Goal: Task Accomplishment & Management: Manage account settings

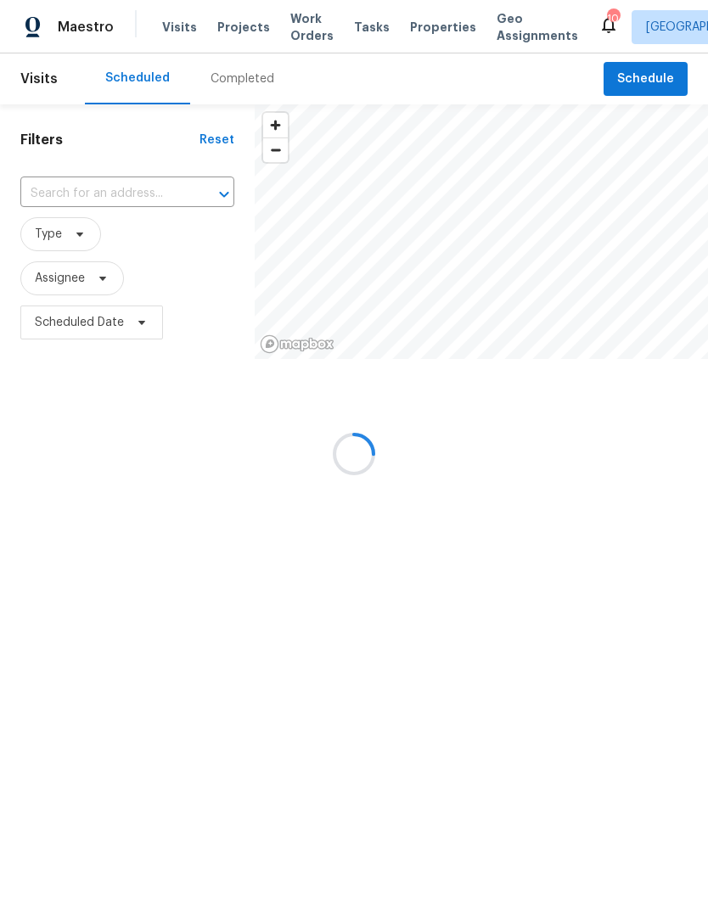
click at [434, 22] on div at bounding box center [354, 454] width 708 height 908
click at [428, 26] on div at bounding box center [354, 454] width 708 height 908
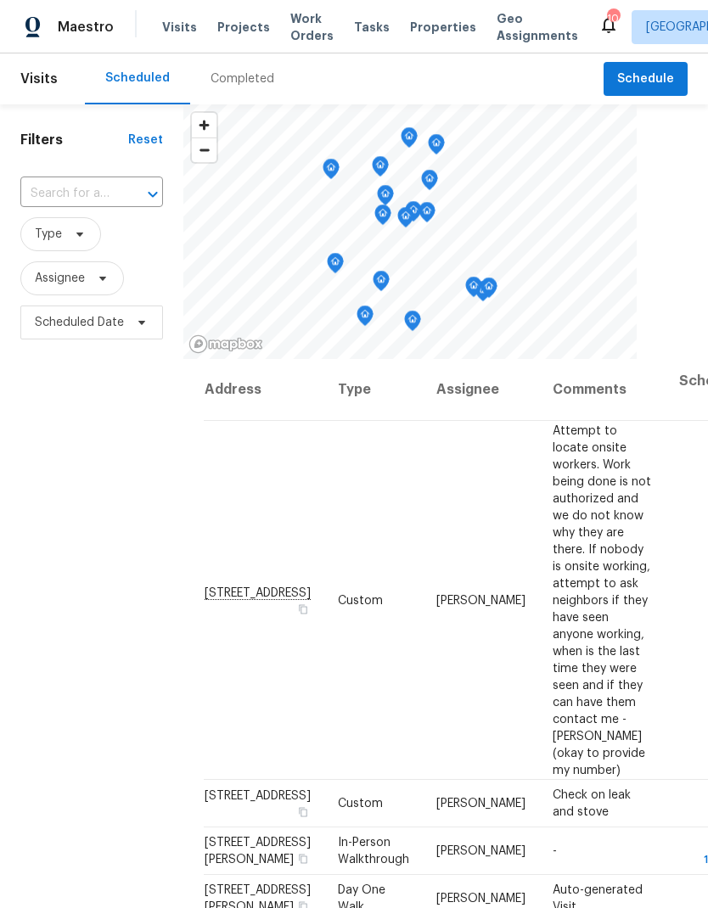
click at [426, 25] on span "Properties" at bounding box center [443, 27] width 66 height 17
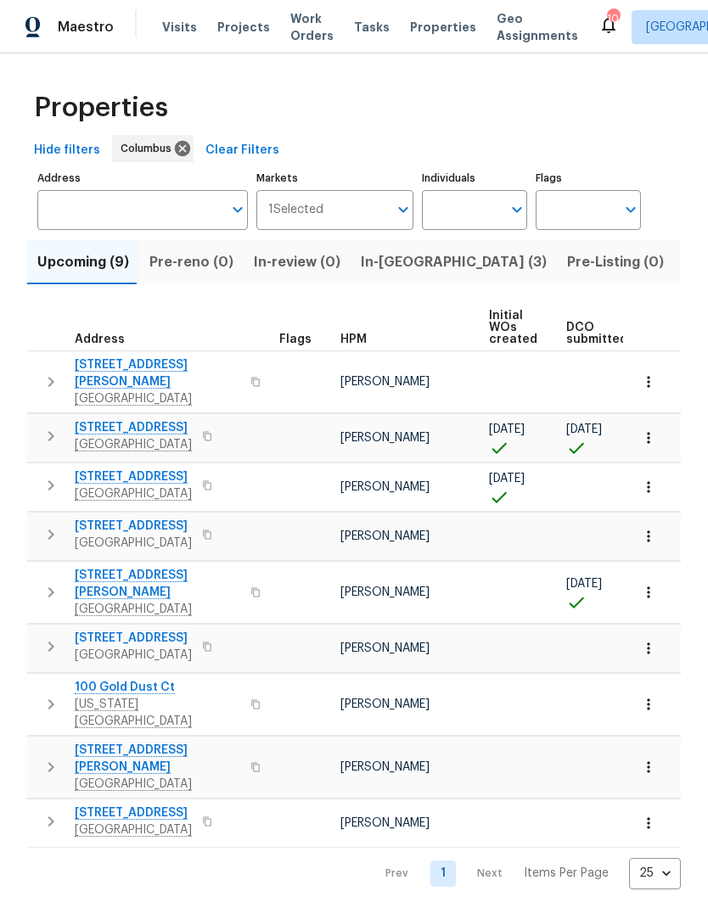
click at [397, 271] on span "In-[GEOGRAPHIC_DATA] (3)" at bounding box center [454, 262] width 186 height 24
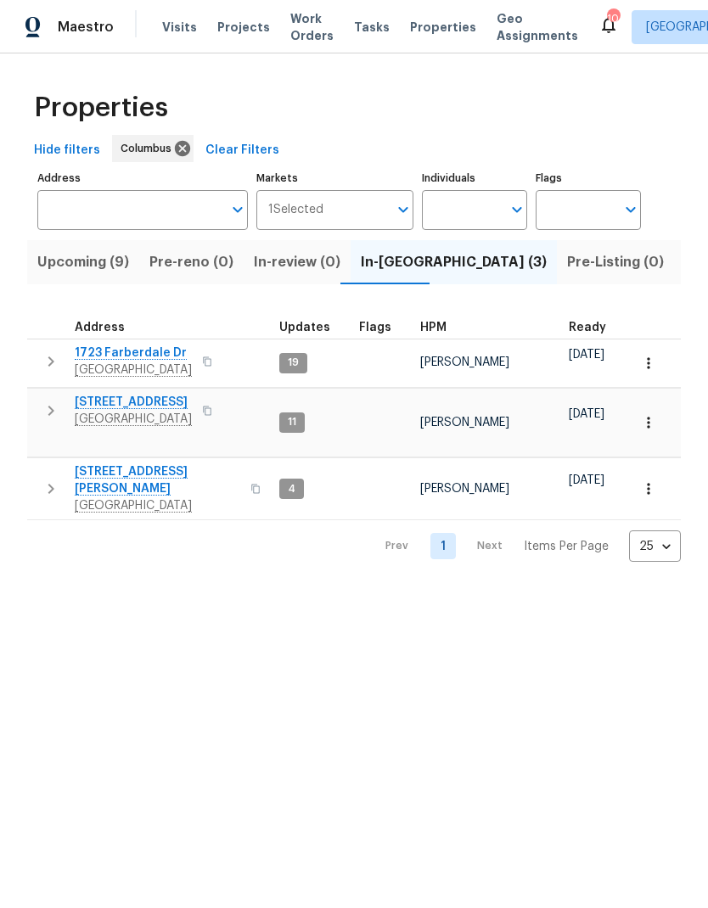
click at [48, 412] on icon "button" at bounding box center [51, 411] width 20 height 20
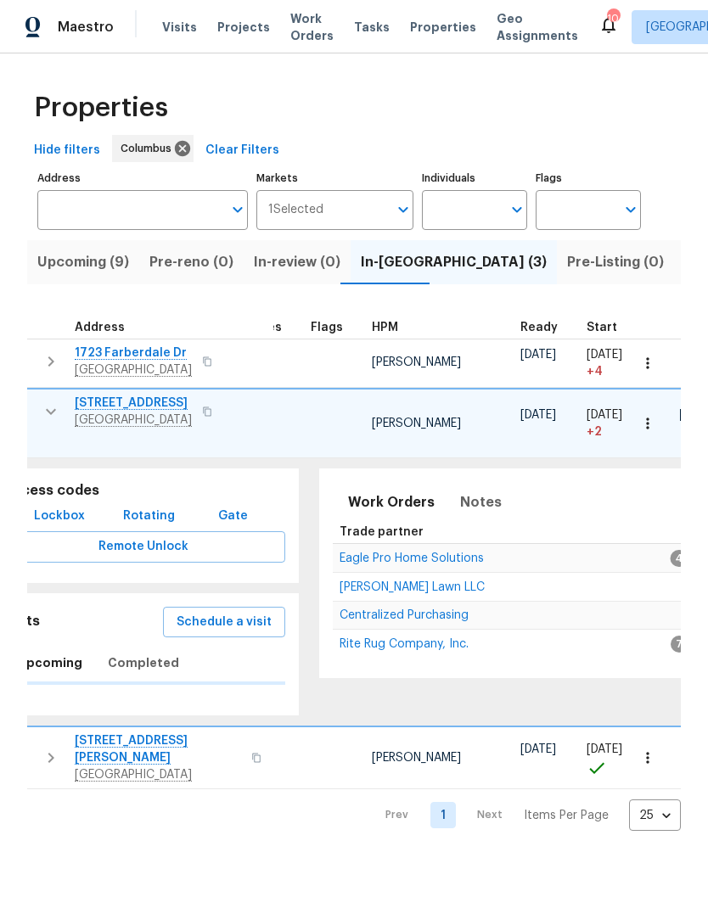
scroll to position [0, 48]
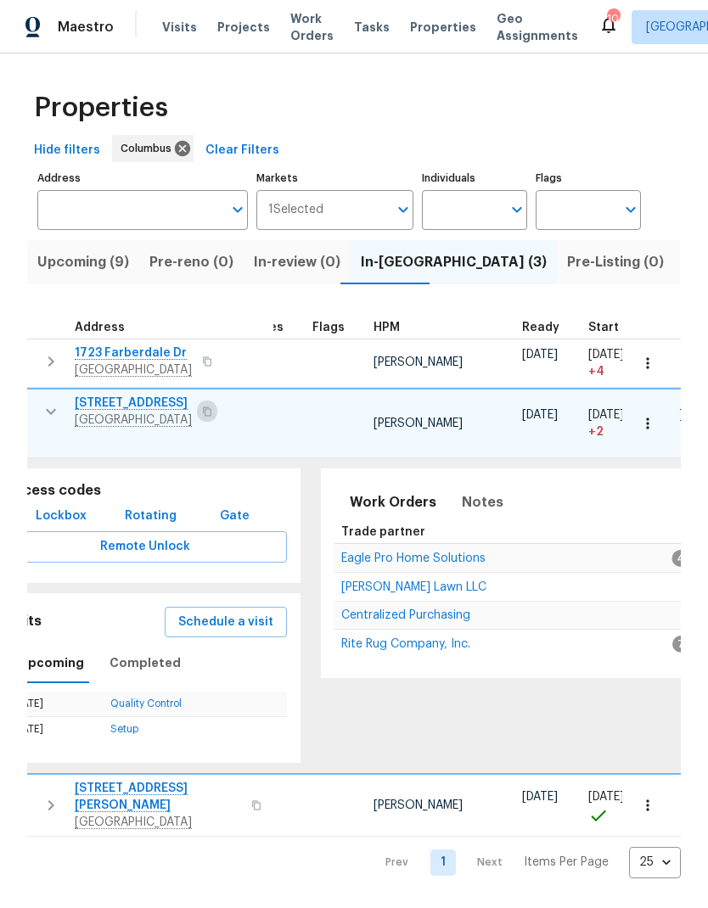
click at [202, 411] on icon "button" at bounding box center [207, 411] width 10 height 10
click at [78, 506] on span "Lockbox" at bounding box center [61, 516] width 51 height 21
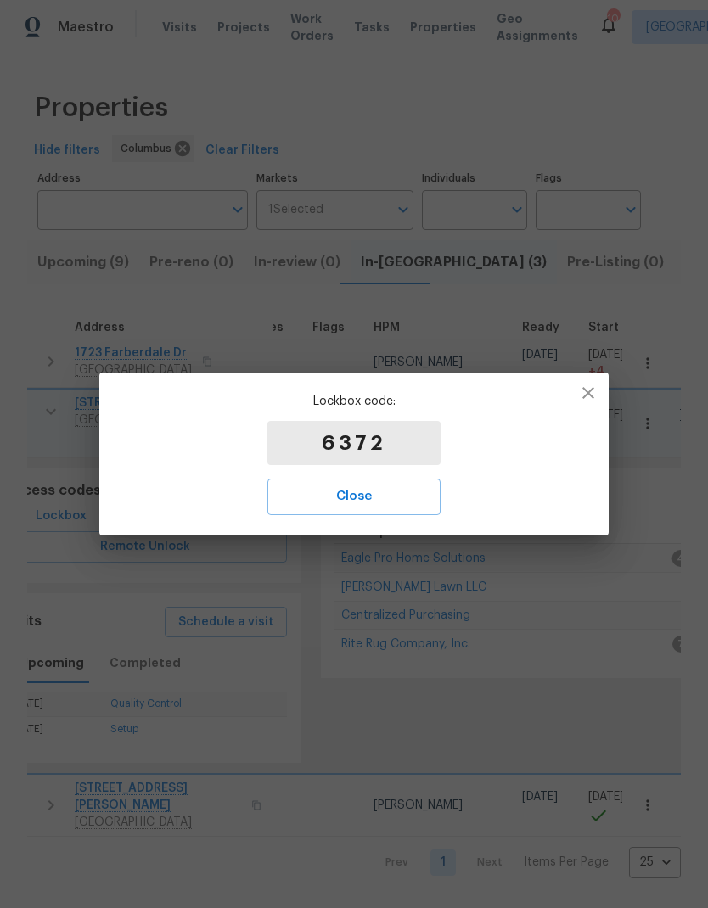
click at [376, 504] on span "Close" at bounding box center [354, 496] width 136 height 22
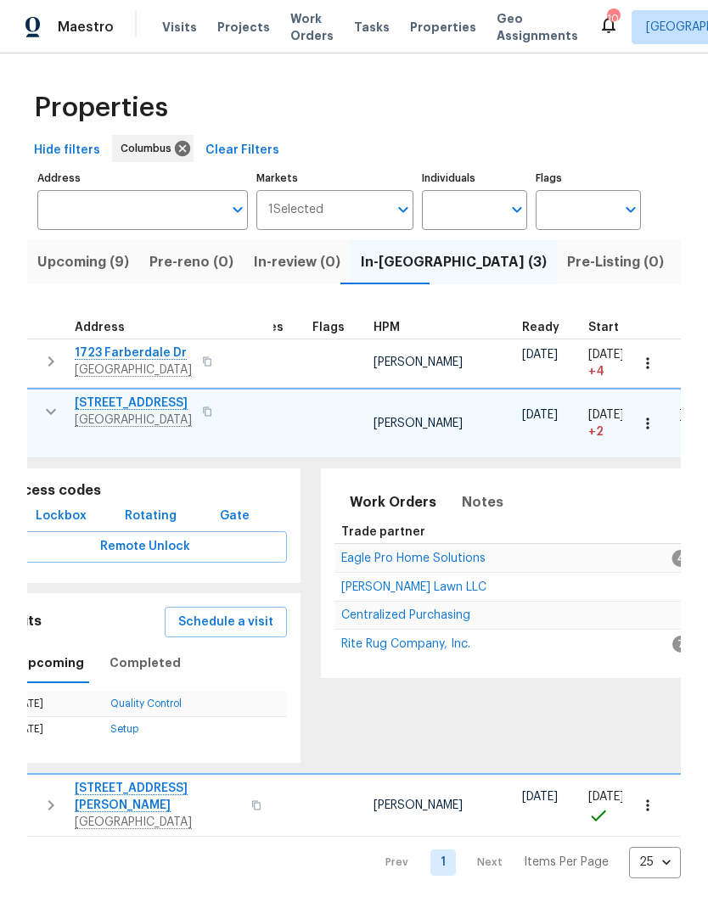
click at [185, 27] on span "Visits" at bounding box center [179, 27] width 35 height 17
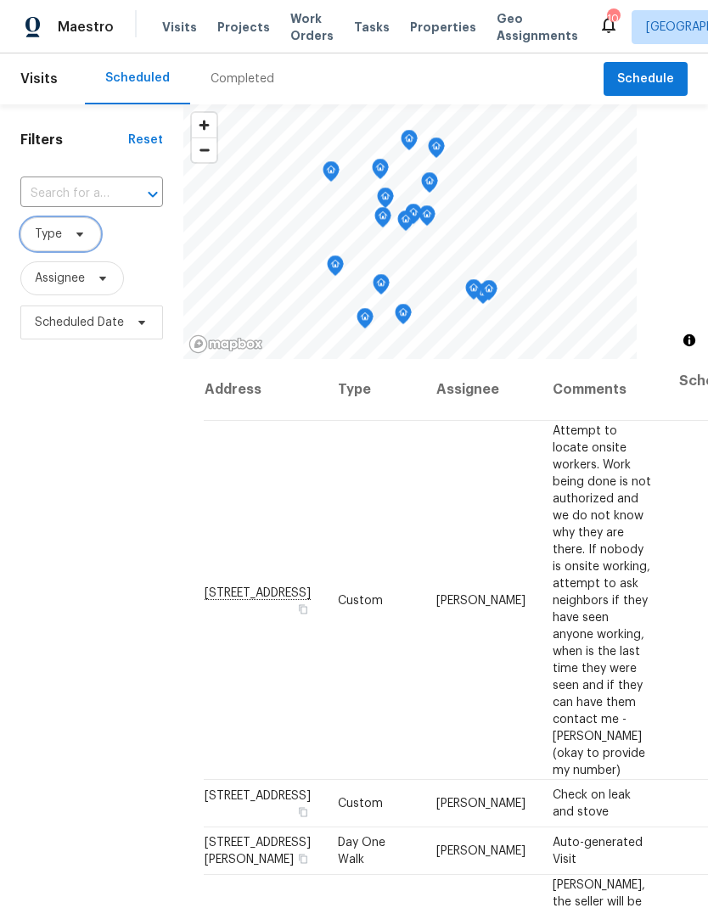
click at [75, 222] on span "Type" at bounding box center [60, 234] width 81 height 34
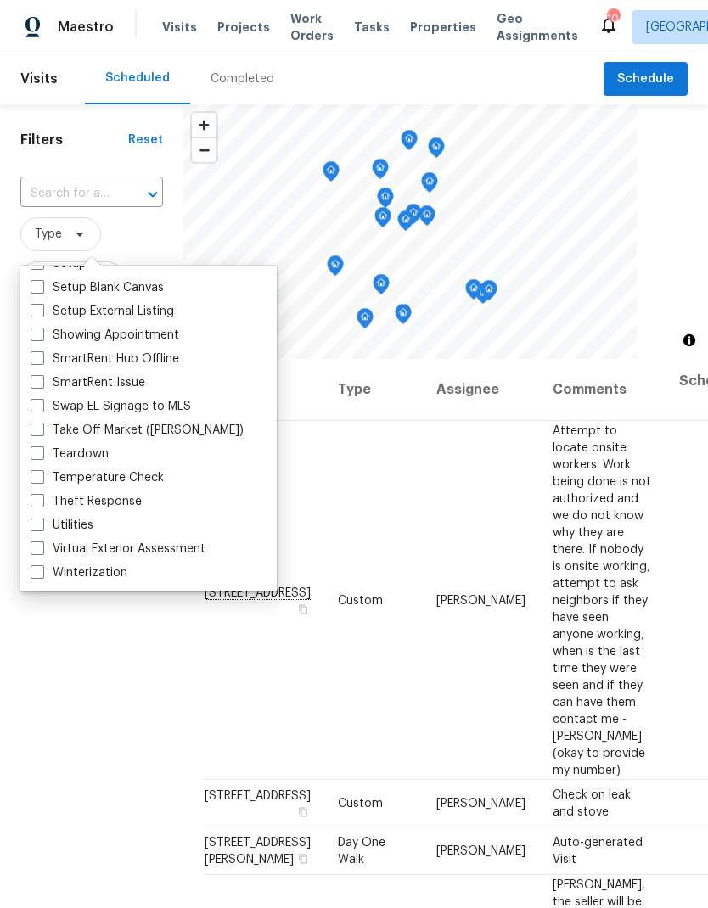
scroll to position [1443, 0]
click at [118, 457] on div "Teardown" at bounding box center [148, 454] width 246 height 24
click at [40, 451] on span at bounding box center [38, 453] width 14 height 14
click at [40, 451] on input "Teardown" at bounding box center [36, 451] width 11 height 11
checkbox input "true"
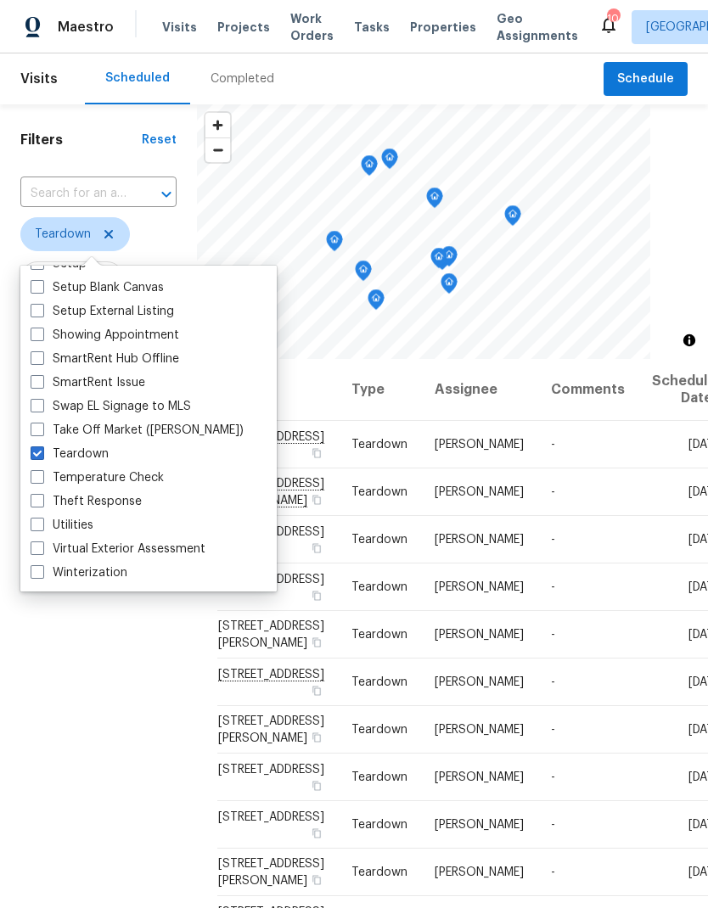
click at [155, 709] on div "Filters Reset ​ Teardown Assignee Scheduled Date" at bounding box center [98, 594] width 197 height 981
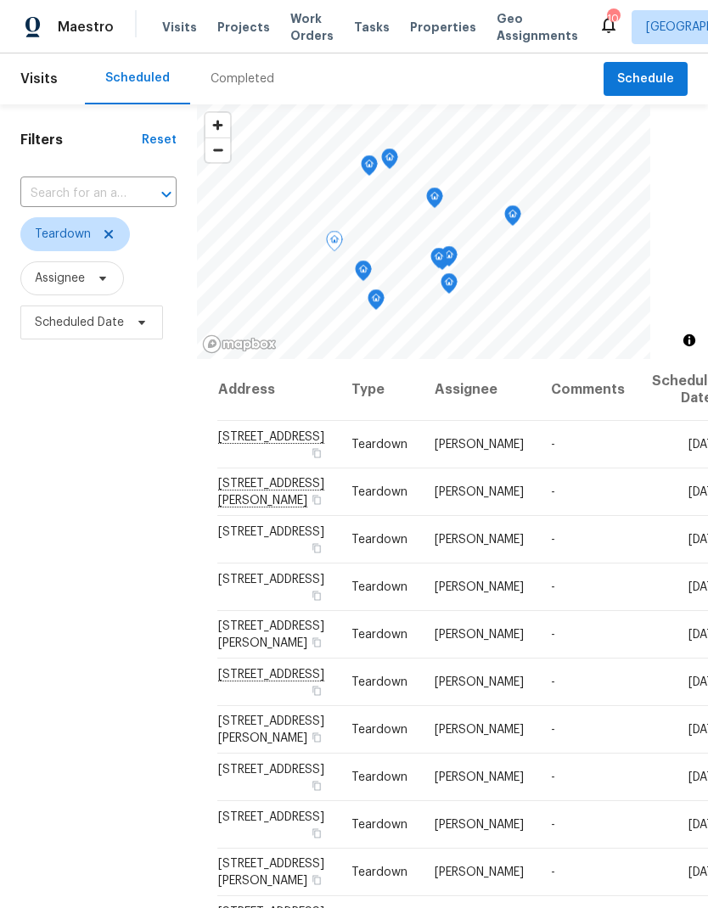
click at [0, 0] on icon at bounding box center [0, 0] width 0 height 0
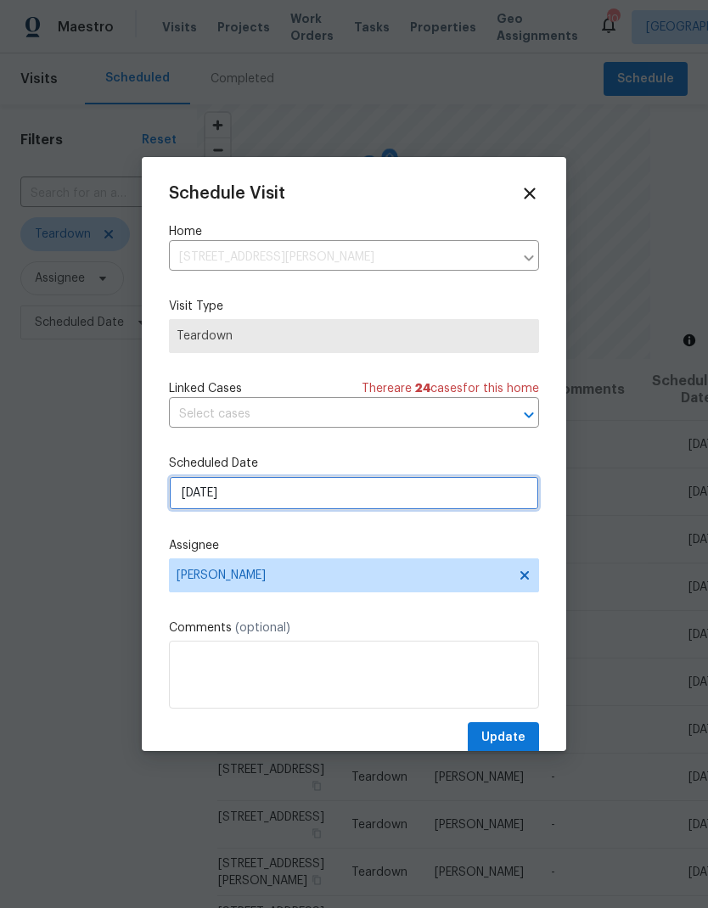
click at [439, 507] on input "[DATE]" at bounding box center [354, 493] width 370 height 34
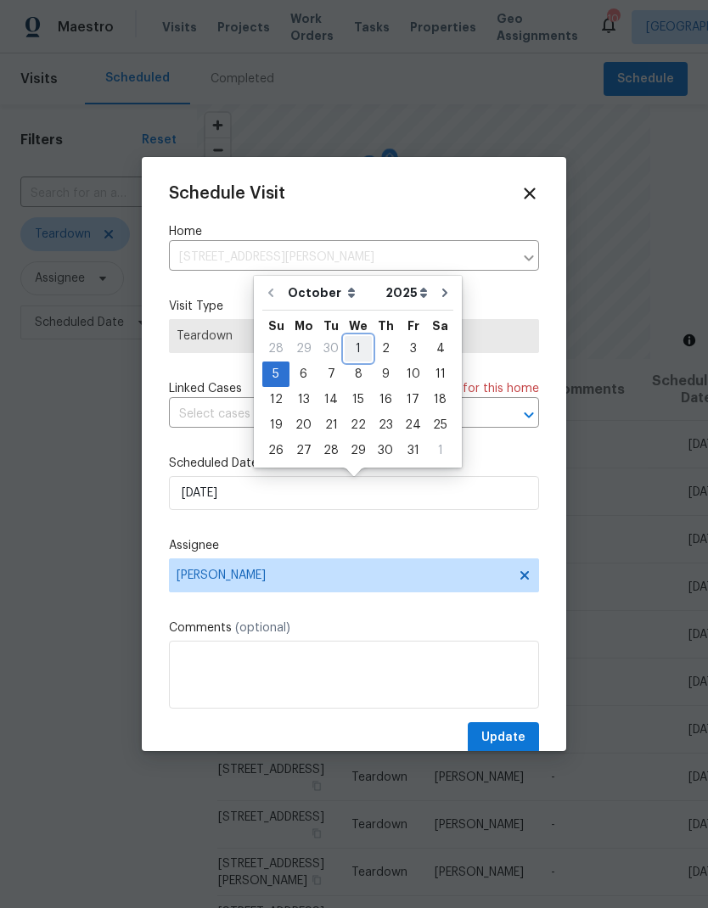
click at [357, 346] on div "1" at bounding box center [358, 349] width 27 height 24
type input "[DATE]"
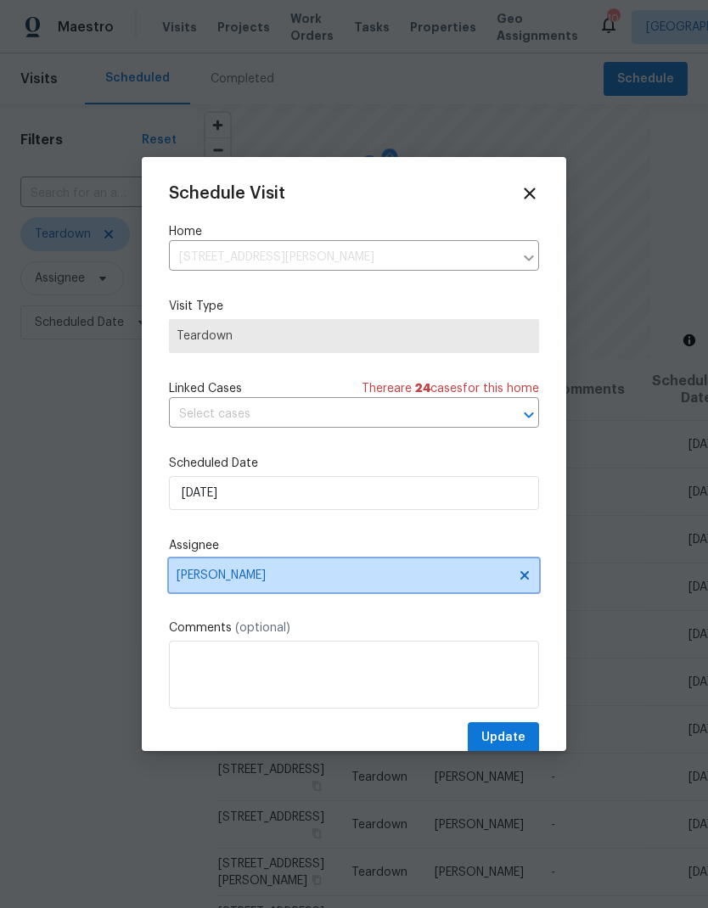
click at [373, 576] on span "[PERSON_NAME]" at bounding box center [343, 576] width 333 height 14
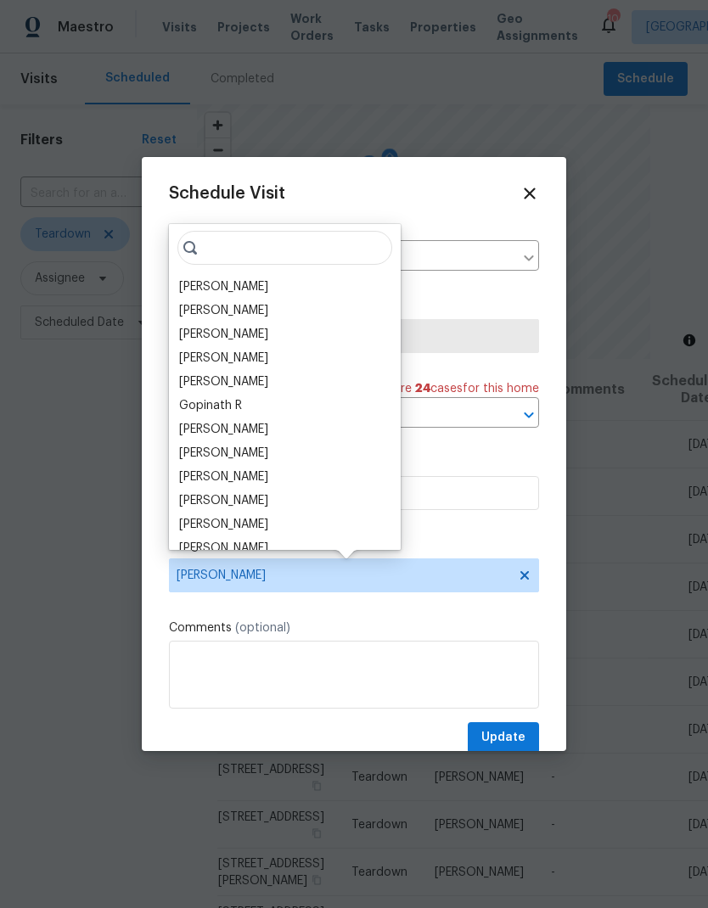
click at [245, 311] on div "[PERSON_NAME]" at bounding box center [223, 310] width 89 height 17
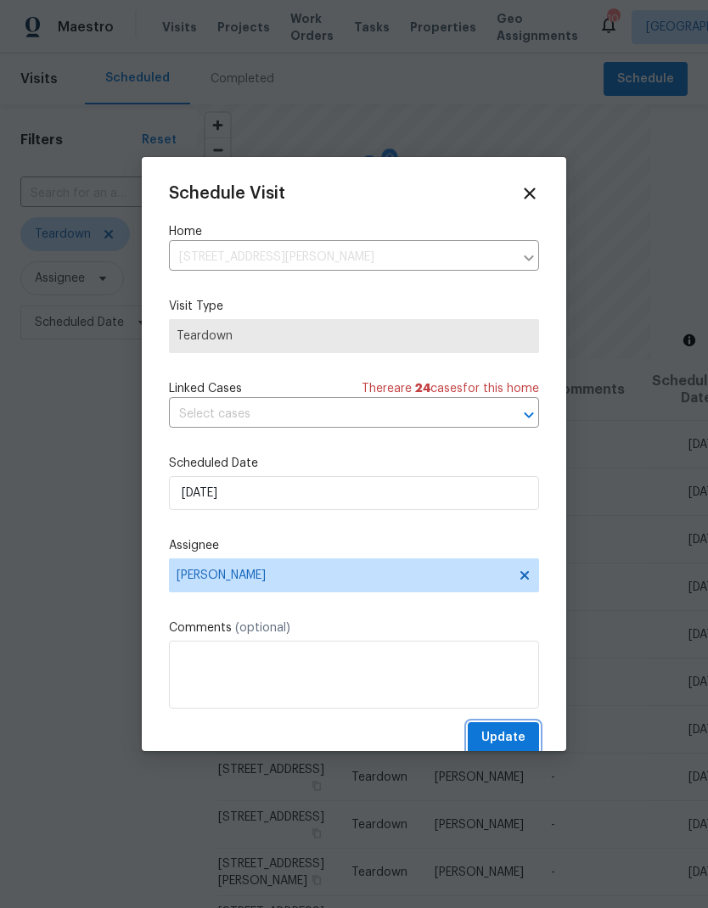
click at [504, 735] on span "Update" at bounding box center [503, 737] width 44 height 21
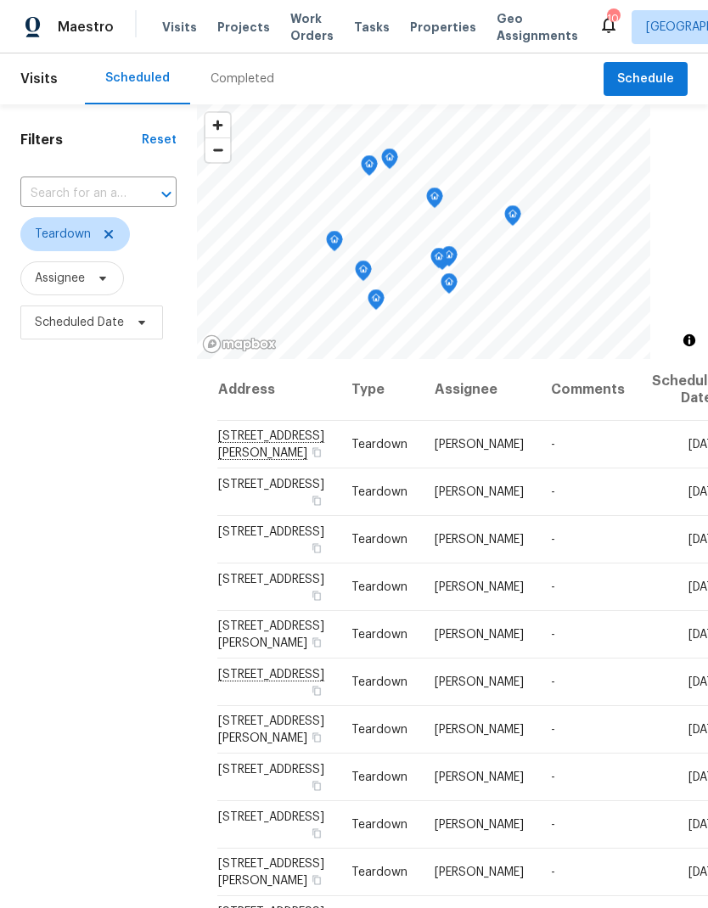
click at [165, 27] on span "Visits" at bounding box center [179, 27] width 35 height 17
click at [418, 31] on span "Properties" at bounding box center [443, 27] width 66 height 17
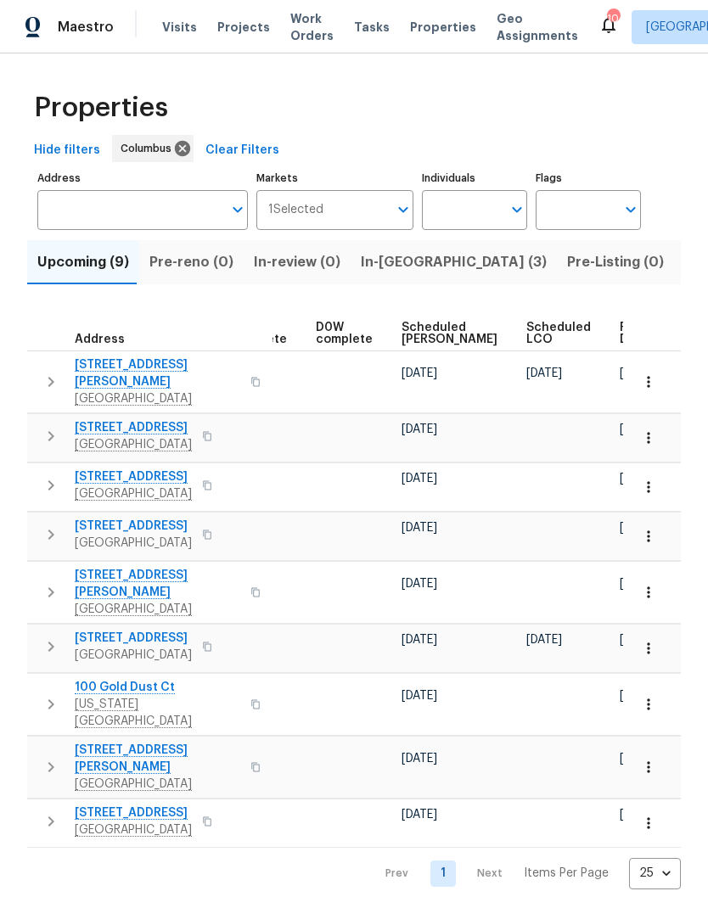
scroll to position [0, 425]
